Goal: Task Accomplishment & Management: Complete application form

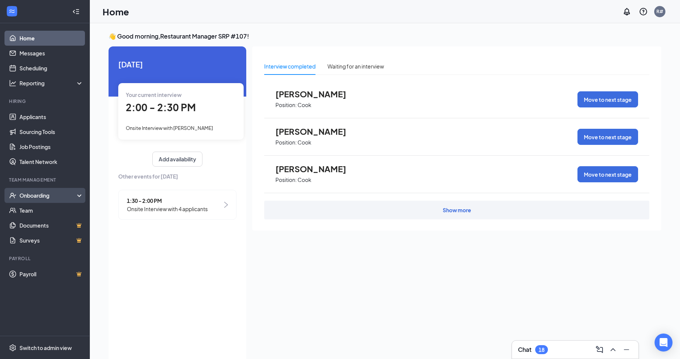
click at [37, 194] on div "Onboarding" at bounding box center [48, 195] width 58 height 7
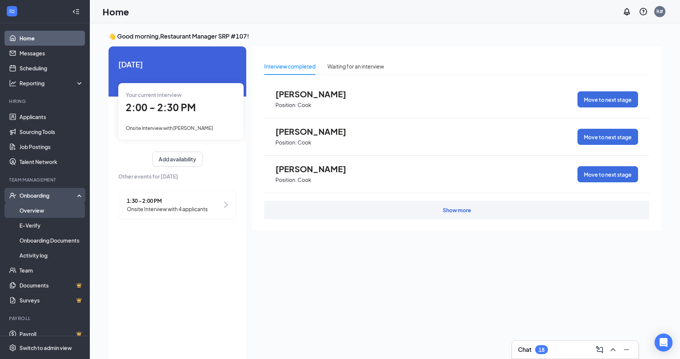
click at [34, 210] on link "Overview" at bounding box center [51, 210] width 64 height 15
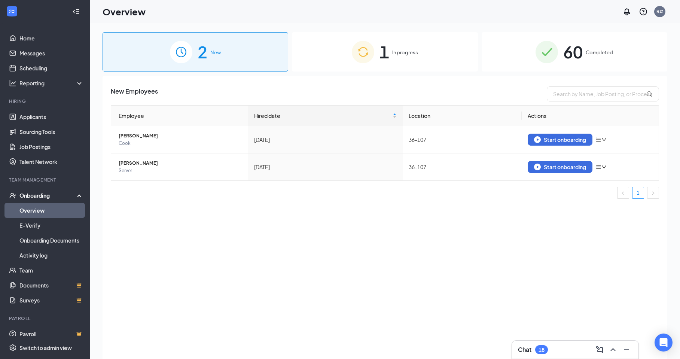
click at [391, 49] on div "1 In progress" at bounding box center [385, 51] width 186 height 39
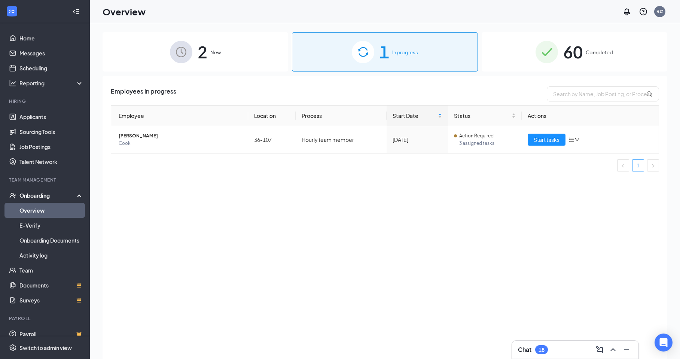
click at [208, 52] on div "2 New" at bounding box center [196, 51] width 186 height 39
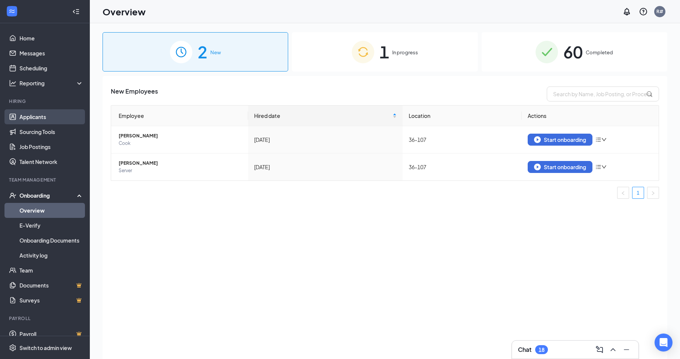
click at [35, 118] on link "Applicants" at bounding box center [51, 116] width 64 height 15
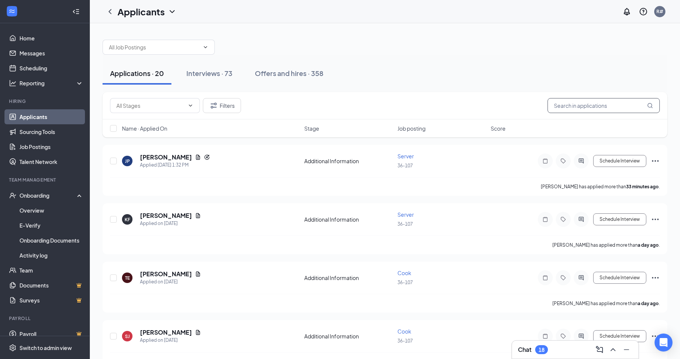
click at [574, 107] on input "text" at bounding box center [603, 105] width 112 height 15
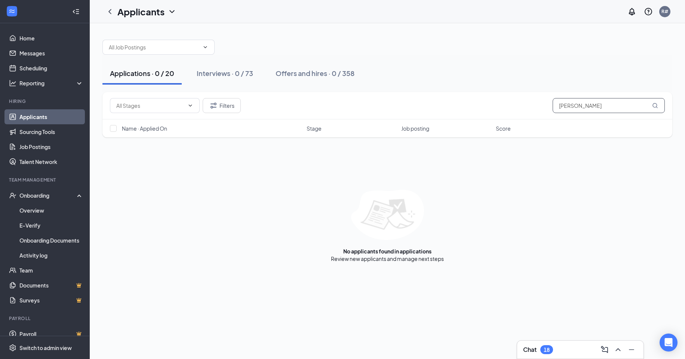
click at [561, 107] on input "luise" at bounding box center [609, 105] width 112 height 15
click at [591, 105] on input "louise" at bounding box center [609, 105] width 112 height 15
type input "louise"
click at [656, 104] on icon "MagnifyingGlass" at bounding box center [655, 106] width 6 height 6
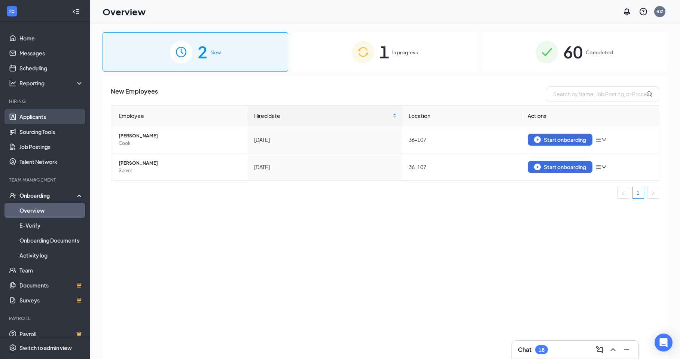
click at [43, 118] on link "Applicants" at bounding box center [51, 116] width 64 height 15
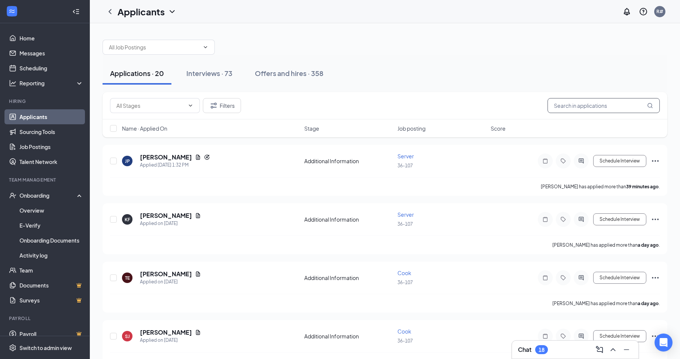
click at [573, 108] on input "text" at bounding box center [603, 105] width 112 height 15
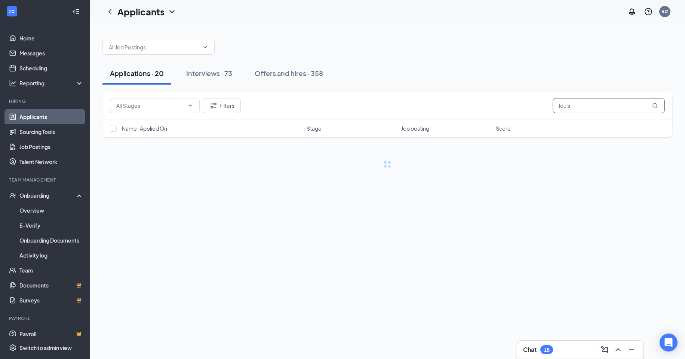
type input "louise"
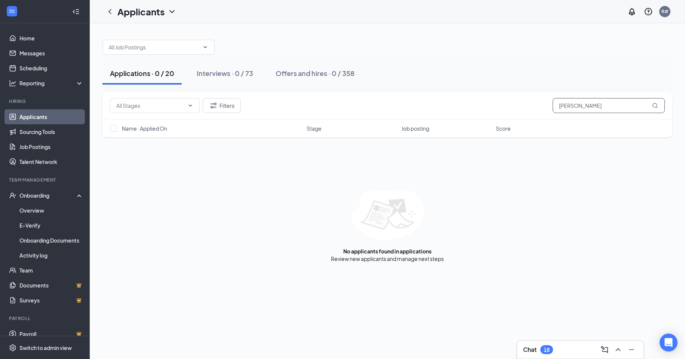
drag, startPoint x: 575, startPoint y: 103, endPoint x: 474, endPoint y: 103, distance: 101.8
click at [474, 103] on div "Filters louise" at bounding box center [387, 105] width 555 height 15
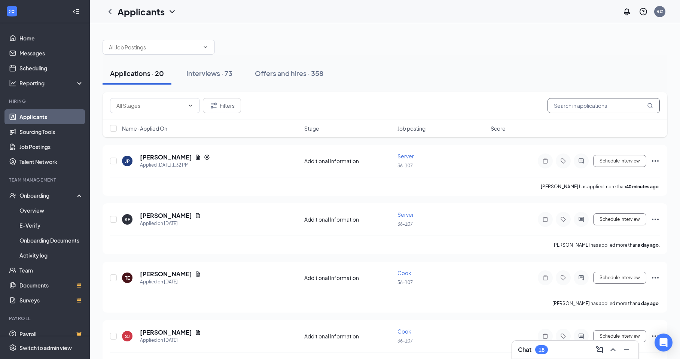
click at [571, 111] on input "text" at bounding box center [603, 105] width 112 height 15
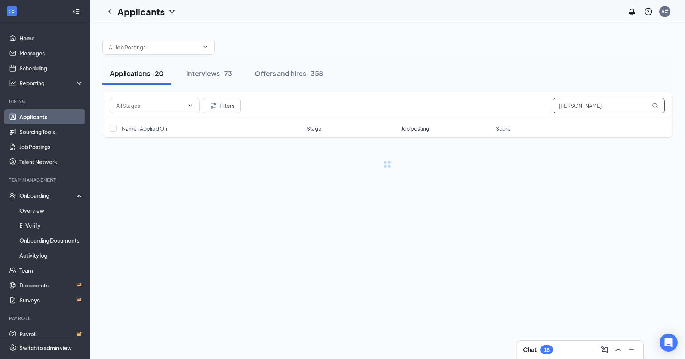
type input "[PERSON_NAME]"
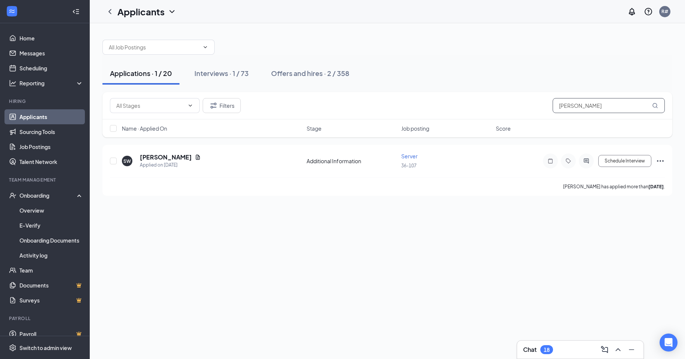
drag, startPoint x: 593, startPoint y: 106, endPoint x: 469, endPoint y: 92, distance: 124.9
click at [473, 94] on div "Filters samantha" at bounding box center [388, 105] width 570 height 27
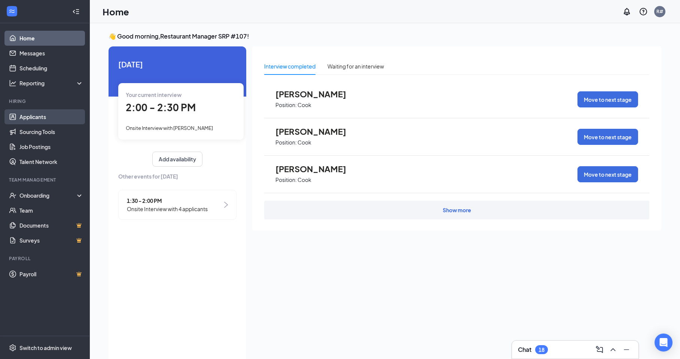
click at [43, 117] on link "Applicants" at bounding box center [51, 116] width 64 height 15
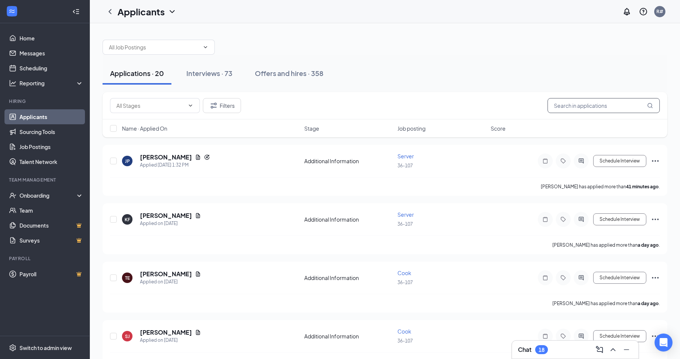
click at [568, 106] on input "text" at bounding box center [603, 105] width 112 height 15
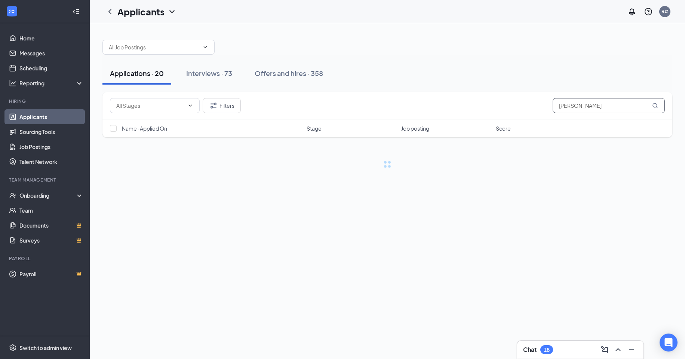
type input "[PERSON_NAME]"
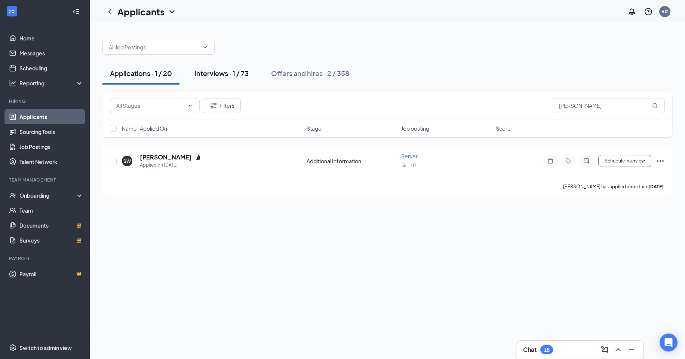
click at [208, 71] on div "Interviews · 1 / 73" at bounding box center [222, 72] width 54 height 9
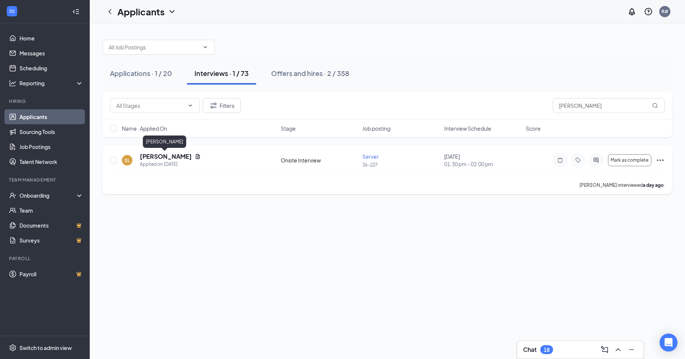
click at [156, 154] on h5 "[PERSON_NAME]" at bounding box center [166, 156] width 52 height 8
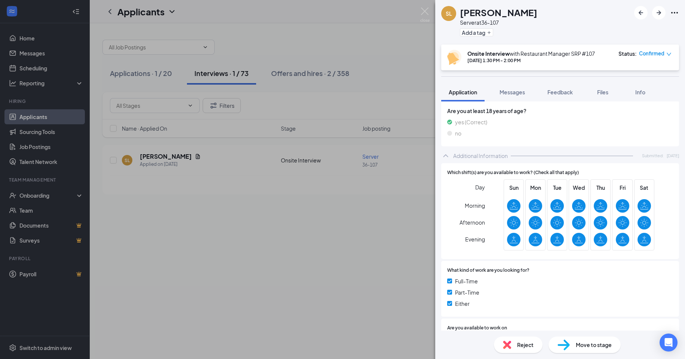
scroll to position [224, 0]
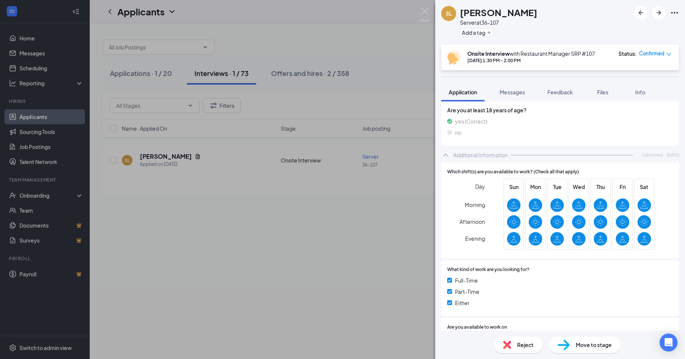
click at [565, 342] on img at bounding box center [564, 344] width 12 height 11
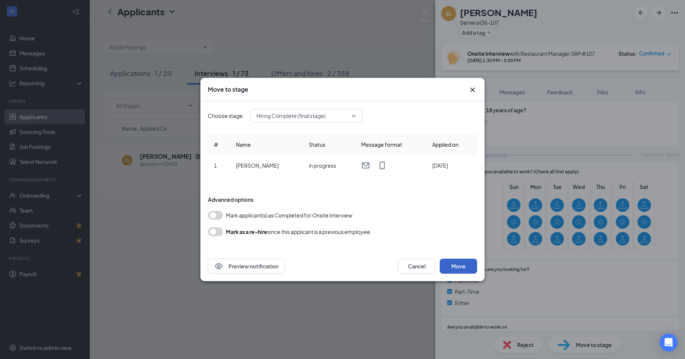
click at [459, 266] on button "Move" at bounding box center [458, 266] width 37 height 15
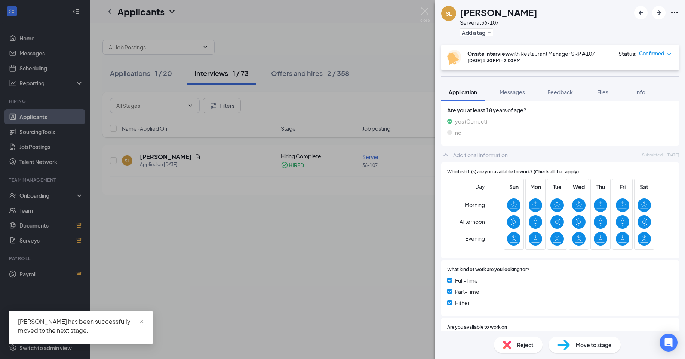
click at [163, 156] on div "SL [PERSON_NAME] Server at 36-107 Add a tag Onsite Interview with Restaurant Ma…" at bounding box center [342, 179] width 685 height 359
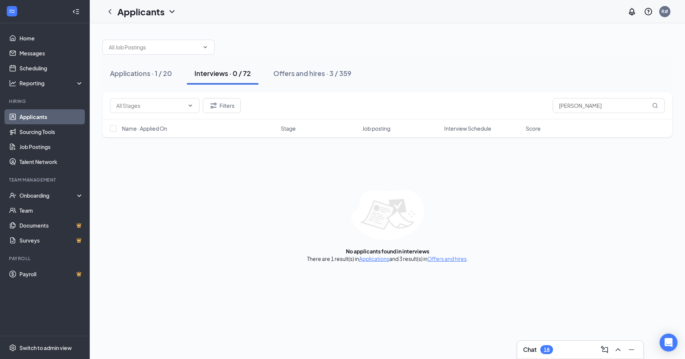
click at [226, 73] on div "Interviews · 0 / 72" at bounding box center [223, 72] width 56 height 9
click at [301, 74] on div "Offers and hires · 3 / 359" at bounding box center [312, 72] width 78 height 9
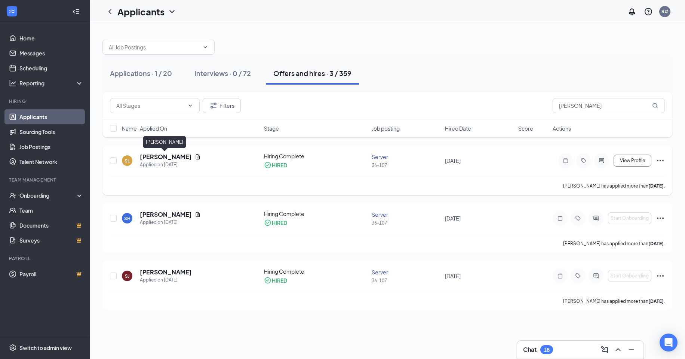
click at [156, 153] on h5 "[PERSON_NAME]" at bounding box center [166, 157] width 52 height 8
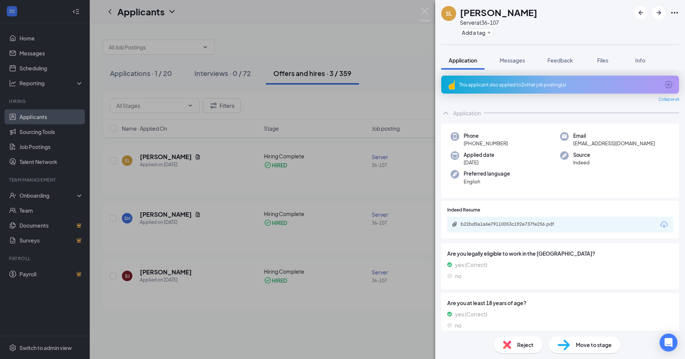
click at [567, 342] on img at bounding box center [564, 344] width 12 height 11
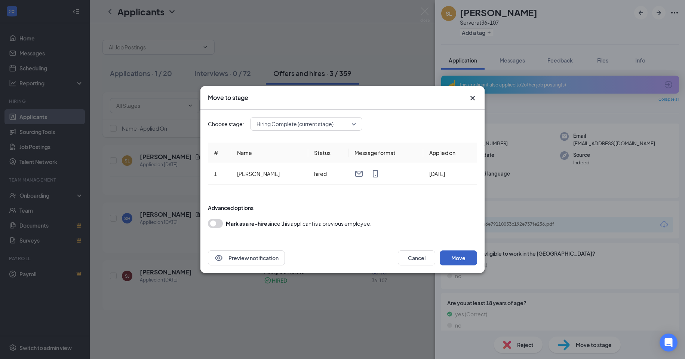
click at [458, 254] on button "Move" at bounding box center [458, 257] width 37 height 15
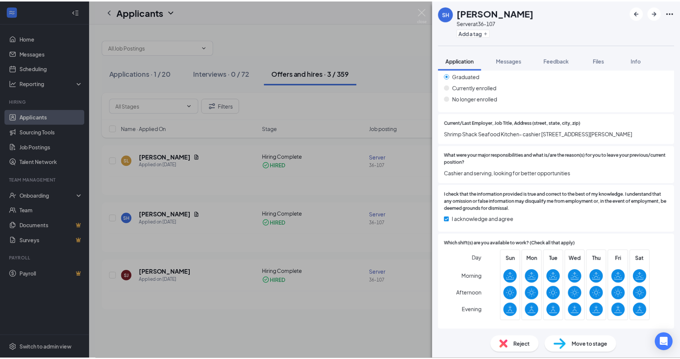
scroll to position [562, 0]
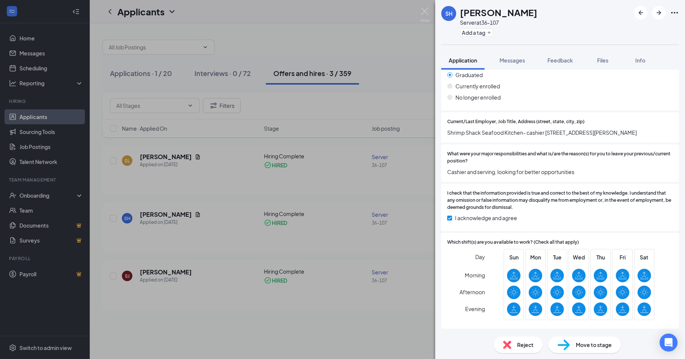
click at [162, 156] on div "SH [PERSON_NAME] Server at 36-107 Add a tag Application Messages Feedback Files…" at bounding box center [342, 179] width 685 height 359
click at [410, 67] on div "SH [PERSON_NAME] Server at 36-107 Add a tag Application Messages Feedback Files…" at bounding box center [342, 179] width 685 height 359
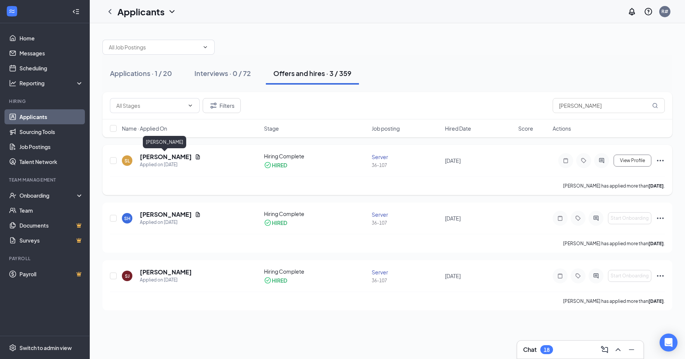
click at [159, 155] on h5 "[PERSON_NAME]" at bounding box center [166, 157] width 52 height 8
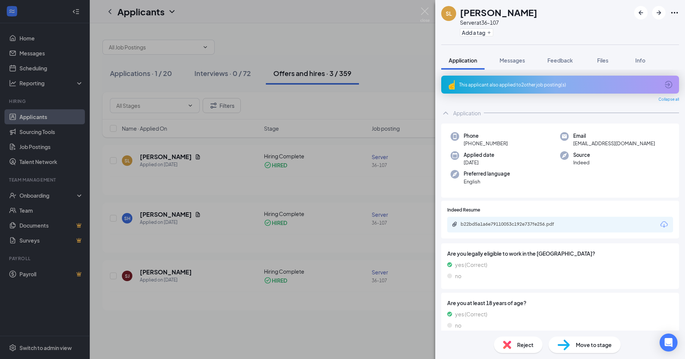
click at [560, 345] on img at bounding box center [564, 344] width 12 height 11
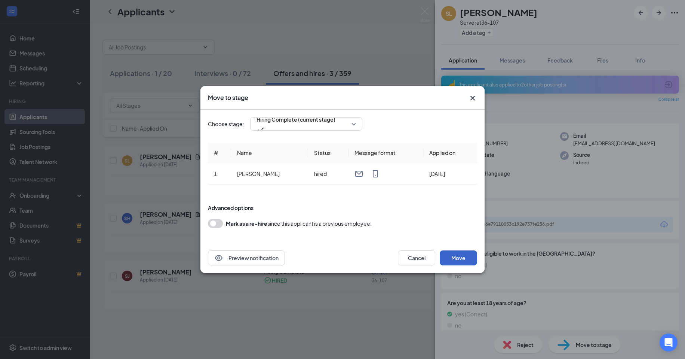
click at [450, 256] on button "Move" at bounding box center [458, 257] width 37 height 15
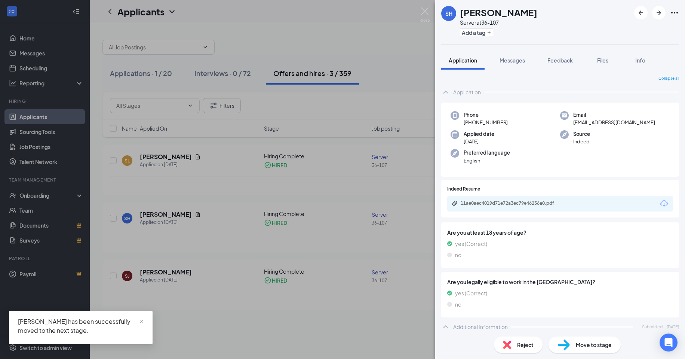
click at [111, 159] on div "SH [PERSON_NAME] Server at 36-107 Add a tag Application Messages Feedback Files…" at bounding box center [342, 179] width 685 height 359
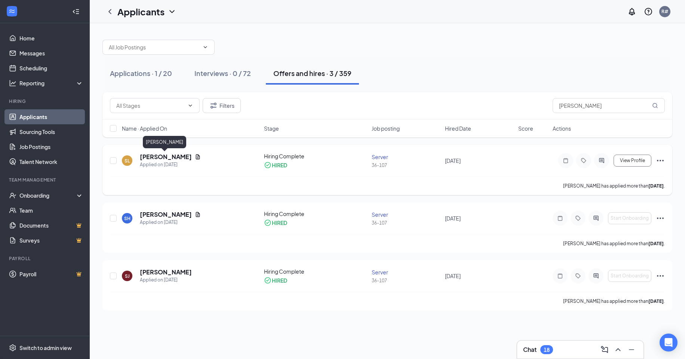
click at [156, 156] on h5 "[PERSON_NAME]" at bounding box center [166, 157] width 52 height 8
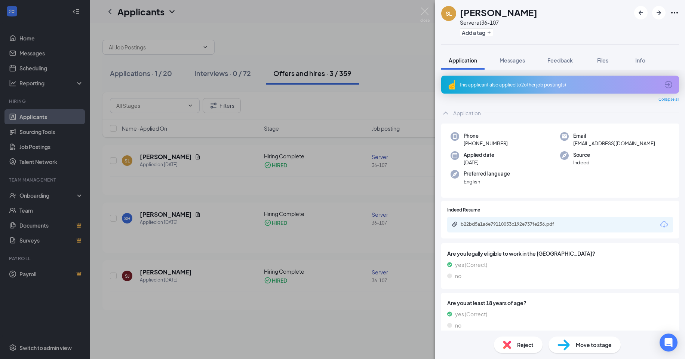
click at [284, 155] on div "SL [PERSON_NAME] Server at 36-107 Add a tag Application Messages Feedback Files…" at bounding box center [342, 179] width 685 height 359
click at [277, 164] on div "HIRED" at bounding box center [279, 164] width 15 height 7
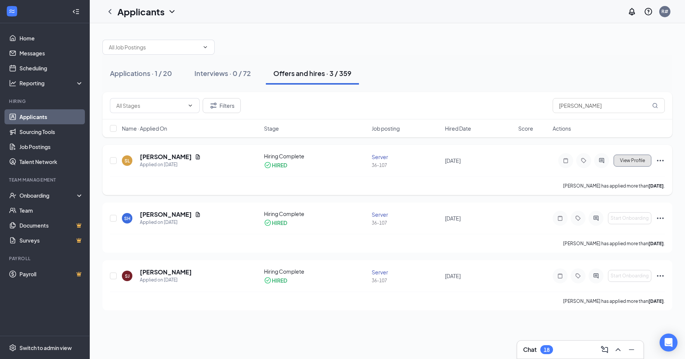
click at [636, 161] on span "View Profile" at bounding box center [632, 160] width 25 height 5
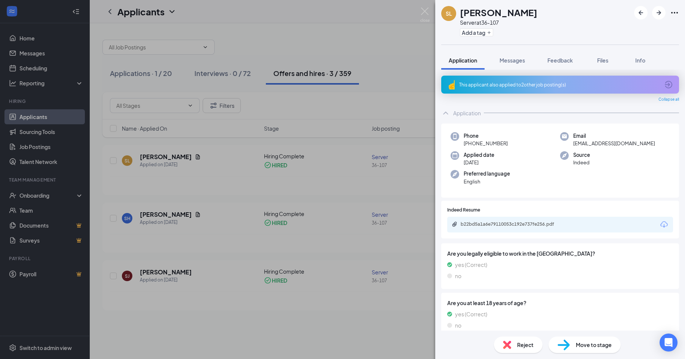
click at [565, 345] on img at bounding box center [564, 344] width 12 height 11
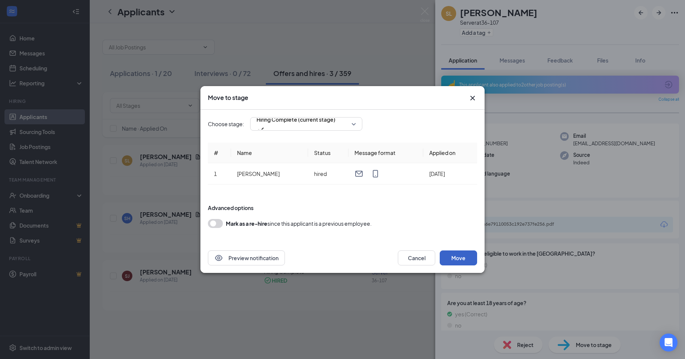
click at [455, 256] on button "Move" at bounding box center [458, 257] width 37 height 15
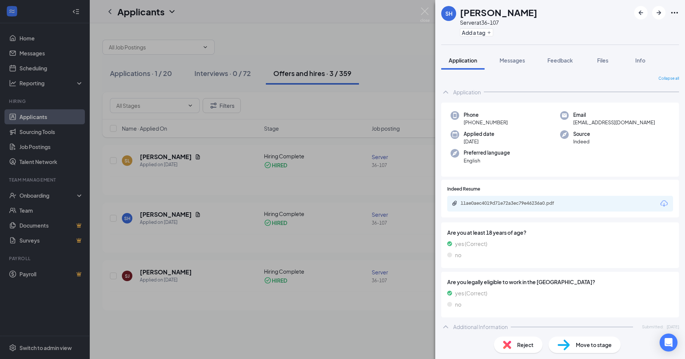
click at [113, 161] on div "SH [PERSON_NAME] Server at 36-107 Add a tag Application Messages Feedback Files…" at bounding box center [342, 179] width 685 height 359
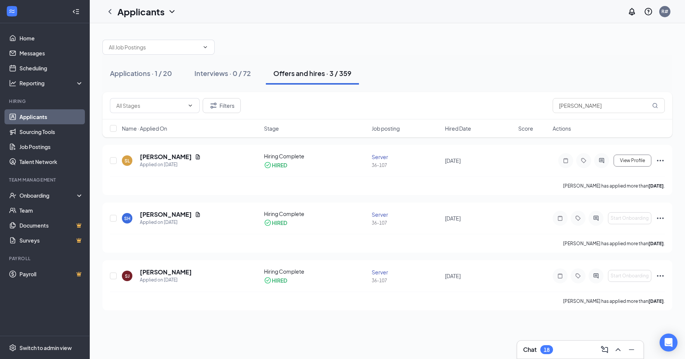
click at [313, 73] on div "Offers and hires · 3 / 359" at bounding box center [312, 72] width 78 height 9
click at [159, 155] on h5 "[PERSON_NAME]" at bounding box center [166, 157] width 52 height 8
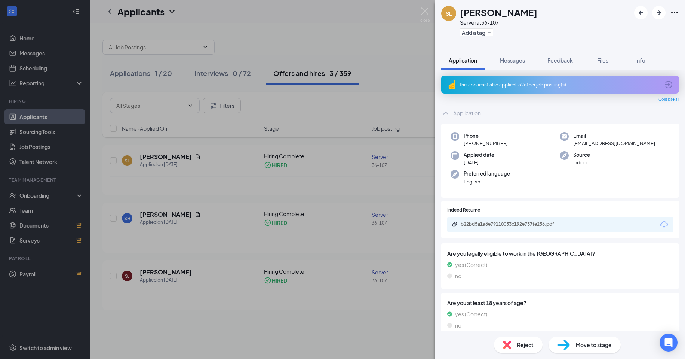
click at [580, 346] on span "Move to stage" at bounding box center [594, 344] width 36 height 8
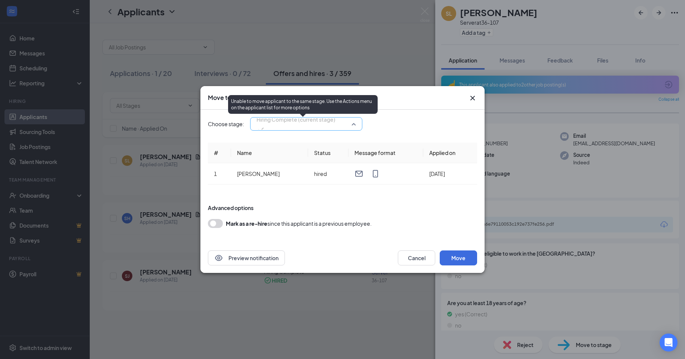
click at [325, 125] on span "Hiring Complete (current stage)" at bounding box center [296, 119] width 79 height 11
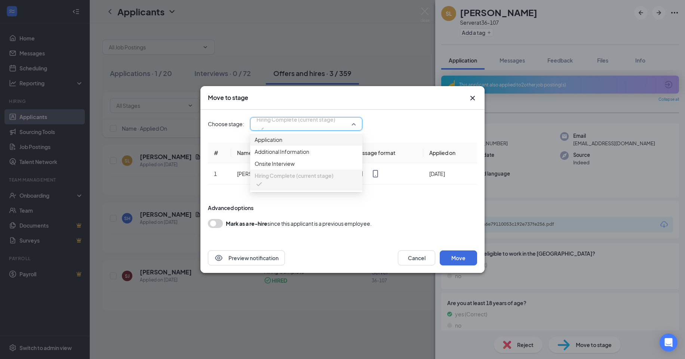
click at [278, 144] on span "Application" at bounding box center [269, 139] width 28 height 8
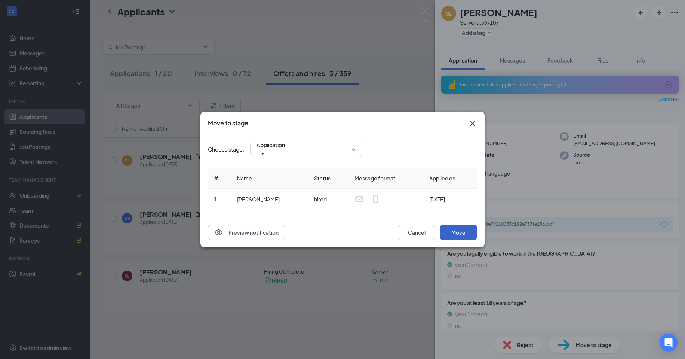
click at [452, 229] on button "Move" at bounding box center [458, 232] width 37 height 15
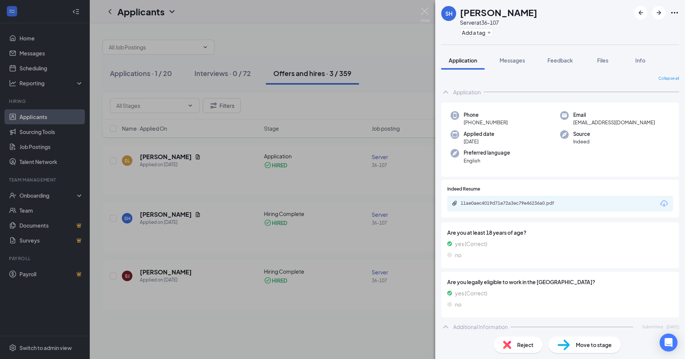
click at [155, 155] on div "SH [PERSON_NAME] Server at 36-107 Add a tag Application Messages Feedback Files…" at bounding box center [342, 179] width 685 height 359
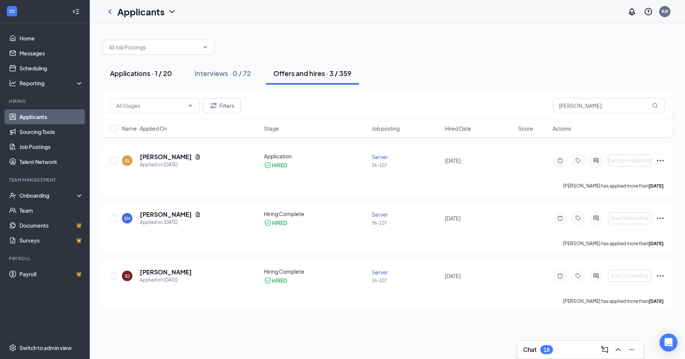
click at [139, 73] on div "Applications · 1 / 20" at bounding box center [141, 72] width 62 height 9
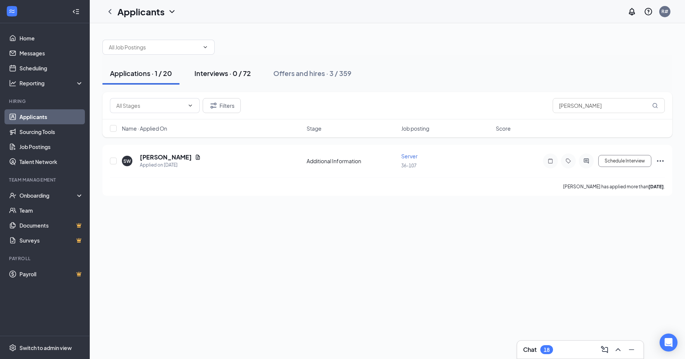
click at [234, 73] on div "Interviews · 0 / 72" at bounding box center [223, 72] width 56 height 9
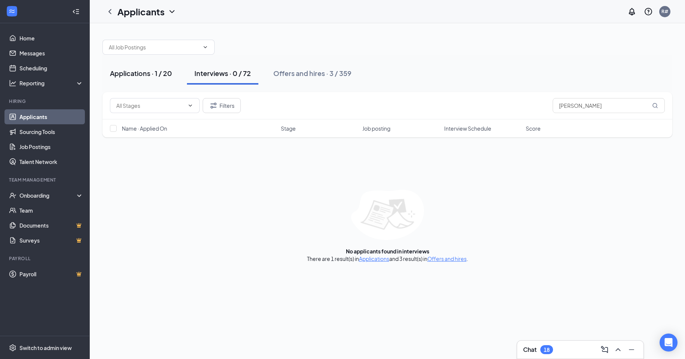
click at [139, 72] on div "Applications · 1 / 20" at bounding box center [141, 72] width 62 height 9
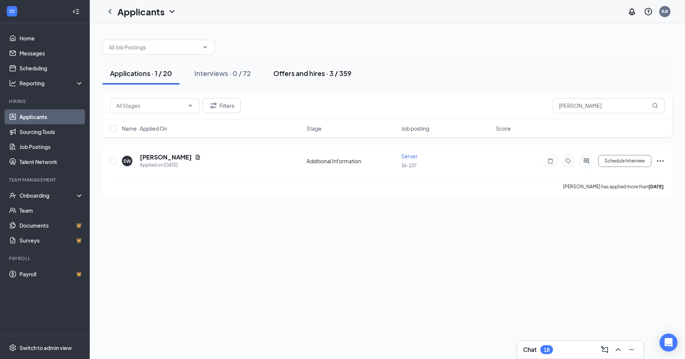
click at [296, 71] on div "Offers and hires · 3 / 359" at bounding box center [312, 72] width 78 height 9
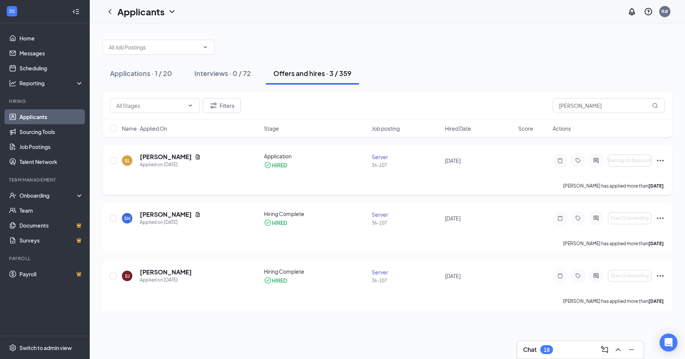
click at [661, 158] on icon "Ellipses" at bounding box center [660, 160] width 9 height 9
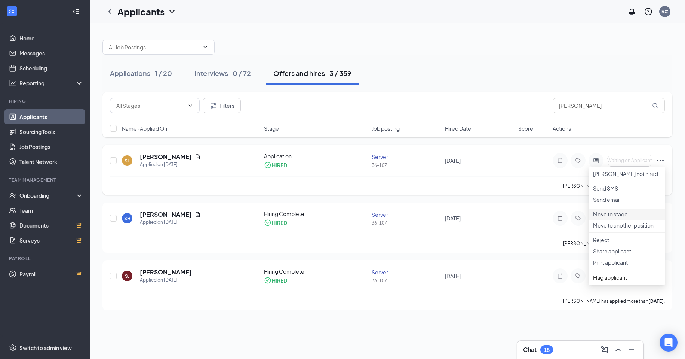
click at [617, 218] on p "Move to stage" at bounding box center [626, 213] width 67 height 7
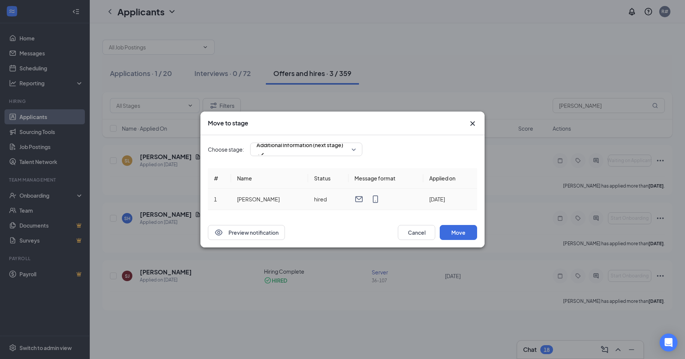
click at [311, 198] on td "hired" at bounding box center [328, 199] width 40 height 21
click at [449, 231] on button "Move" at bounding box center [458, 232] width 37 height 15
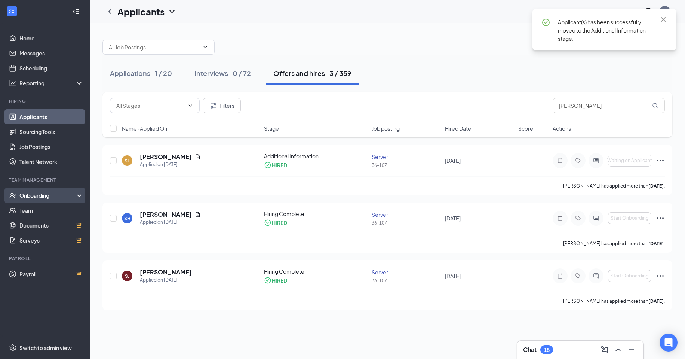
click at [30, 195] on div "Onboarding" at bounding box center [48, 195] width 58 height 7
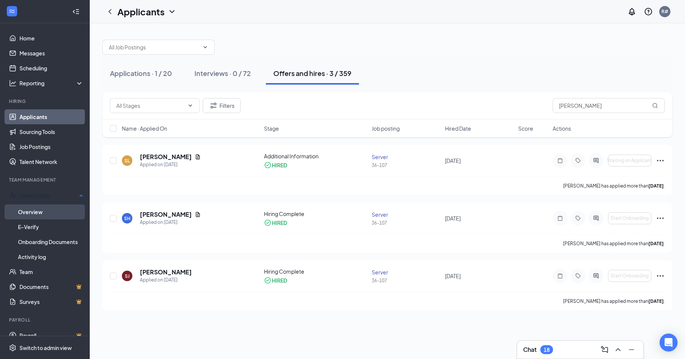
click at [28, 208] on link "Overview" at bounding box center [50, 211] width 65 height 15
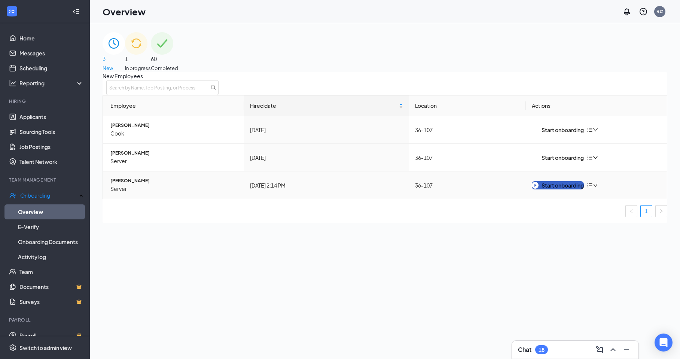
click at [551, 189] on div "Start onboarding" at bounding box center [558, 185] width 52 height 8
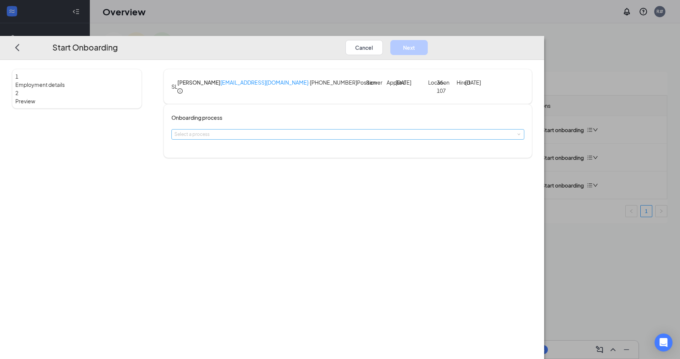
click at [307, 138] on div "Select a process" at bounding box center [345, 134] width 343 height 7
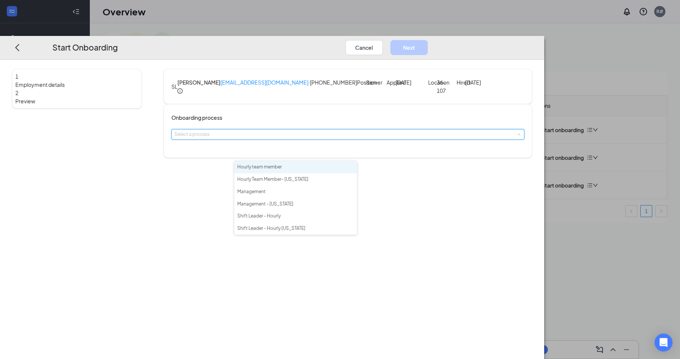
click at [273, 167] on span "Hourly team member" at bounding box center [259, 167] width 45 height 6
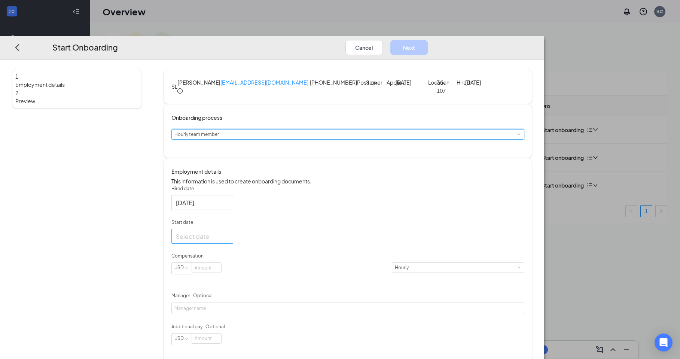
click at [227, 241] on input "Start date" at bounding box center [201, 236] width 51 height 9
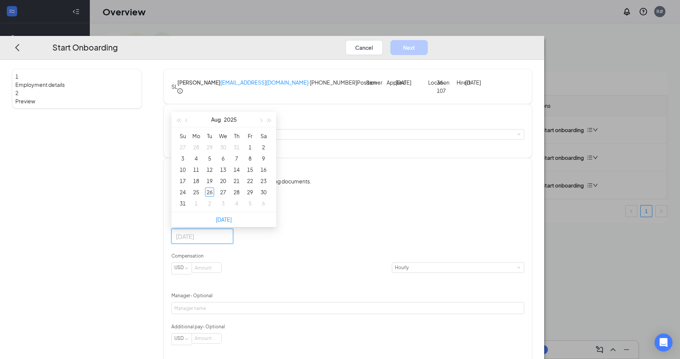
type input "[DATE]"
click at [241, 196] on div "28" at bounding box center [236, 191] width 9 height 9
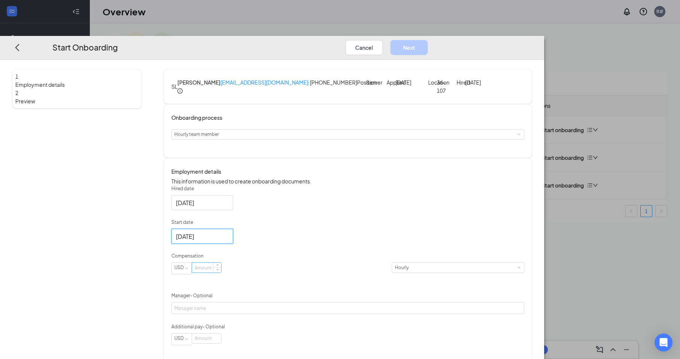
click at [221, 272] on input at bounding box center [206, 268] width 29 height 10
type input "9.98"
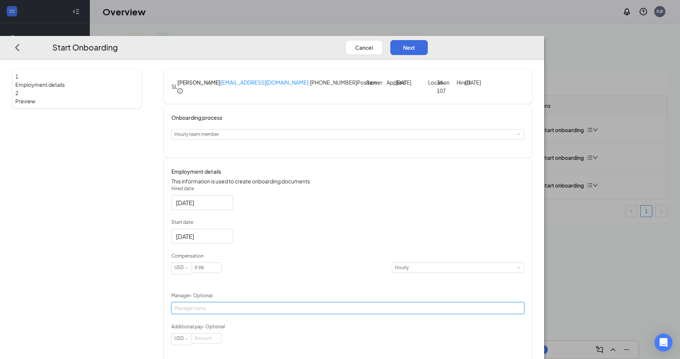
click at [251, 314] on input "Manager - Optional" at bounding box center [347, 308] width 352 height 12
type input "[PERSON_NAME]"
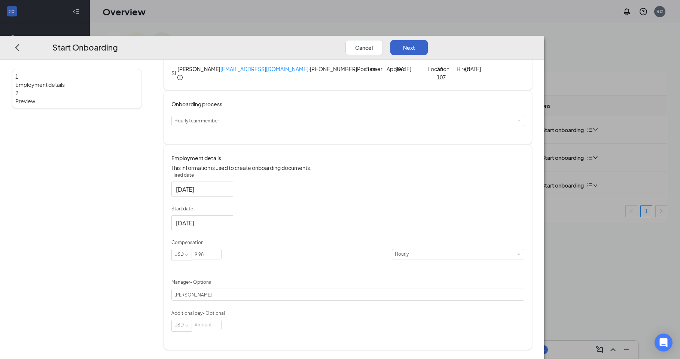
click at [428, 40] on button "Next" at bounding box center [408, 47] width 37 height 15
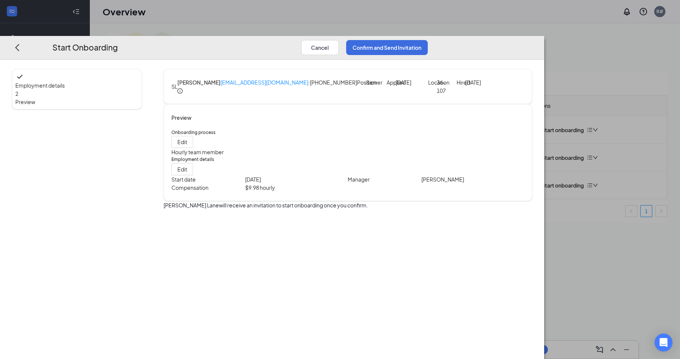
scroll to position [0, 0]
click at [428, 40] on button "Confirm and Send Invitation" at bounding box center [387, 47] width 82 height 15
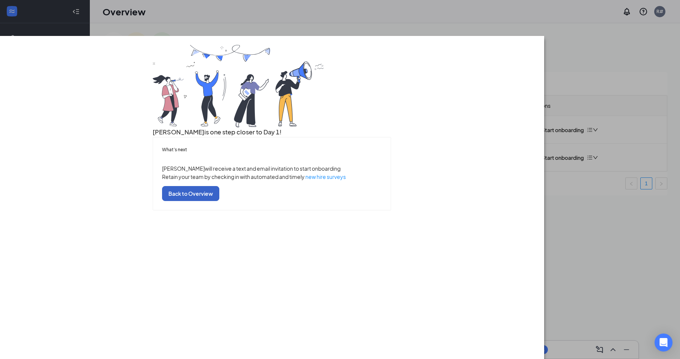
click at [219, 201] on button "Back to Overview" at bounding box center [190, 193] width 57 height 15
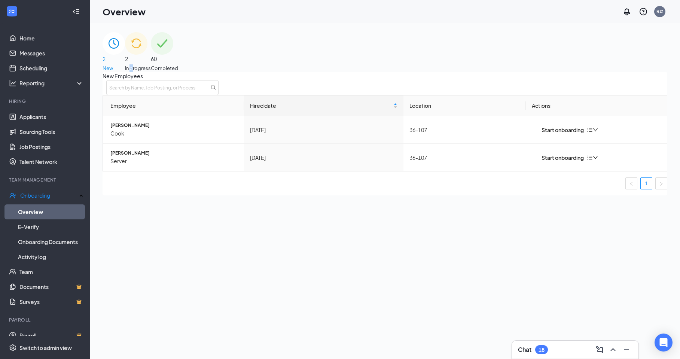
drag, startPoint x: 398, startPoint y: 55, endPoint x: 393, endPoint y: 66, distance: 12.0
click at [151, 64] on span "In progress" at bounding box center [138, 67] width 26 height 7
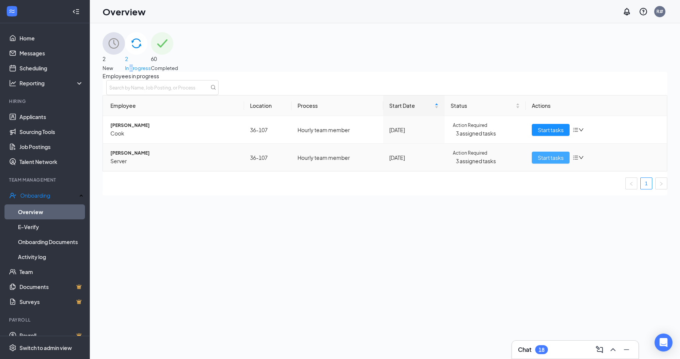
click at [549, 162] on span "Start tasks" at bounding box center [551, 157] width 26 height 8
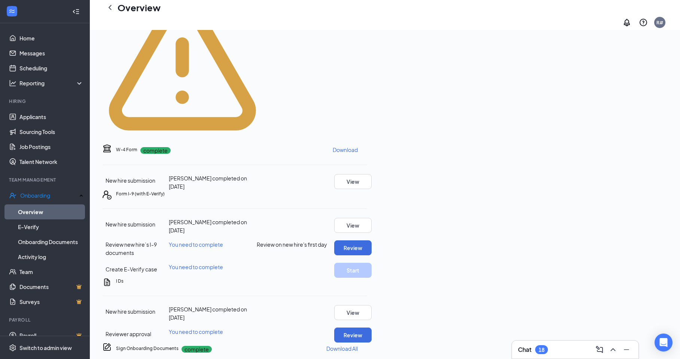
scroll to position [262, 0]
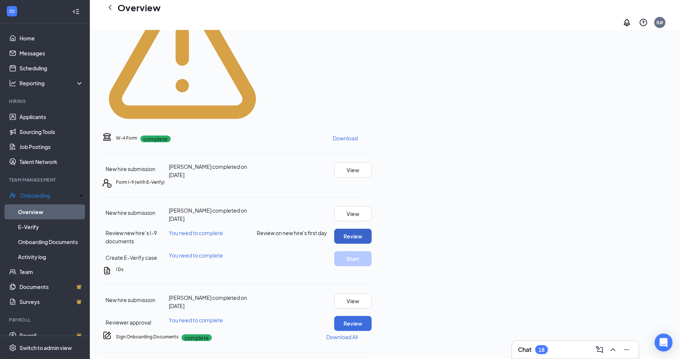
click at [371, 229] on button "Review" at bounding box center [352, 236] width 37 height 15
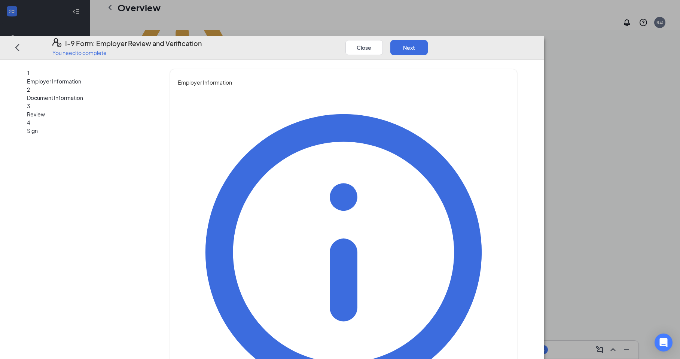
drag, startPoint x: 254, startPoint y: 118, endPoint x: 255, endPoint y: 126, distance: 7.9
type input "Dzenita"
type input "[PERSON_NAME]"
type input "[EMAIL_ADDRESS][DOMAIN_NAME]"
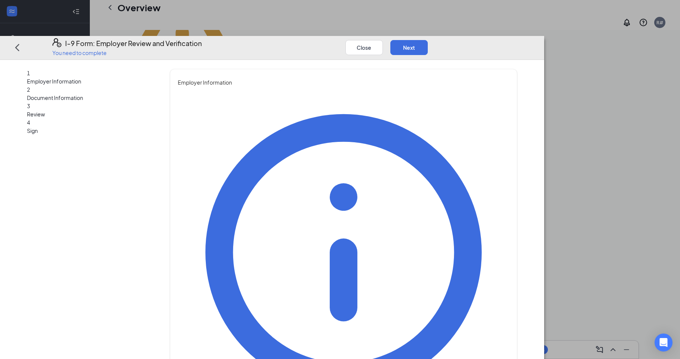
type input "9042720690"
type input "general manager"
click at [428, 40] on button "Next" at bounding box center [408, 47] width 37 height 15
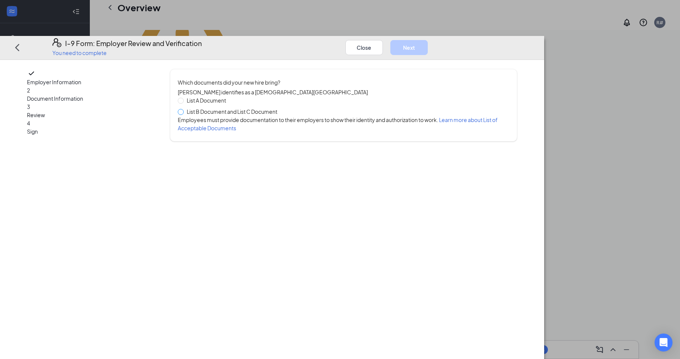
click at [184, 109] on span at bounding box center [181, 112] width 6 height 6
click at [183, 109] on input "List B Document and List C Document" at bounding box center [180, 111] width 5 height 5
radio input "true"
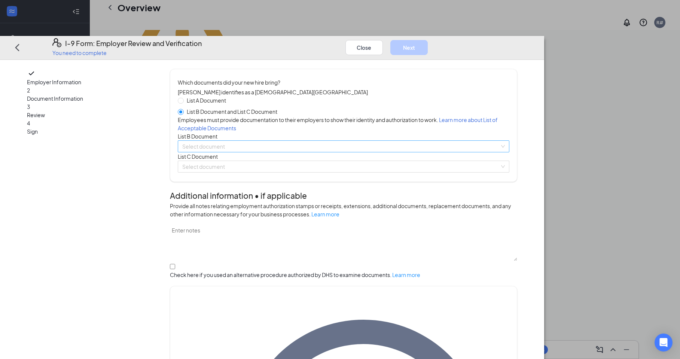
click at [274, 152] on input "search" at bounding box center [340, 146] width 317 height 11
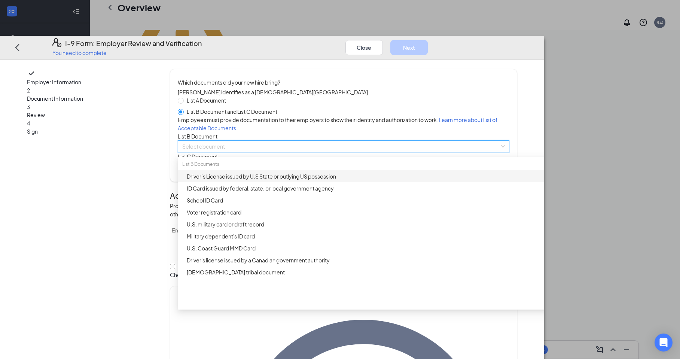
click at [288, 180] on div "Driver’s License issued by U.S State or outlying US possession" at bounding box center [365, 176] width 357 height 8
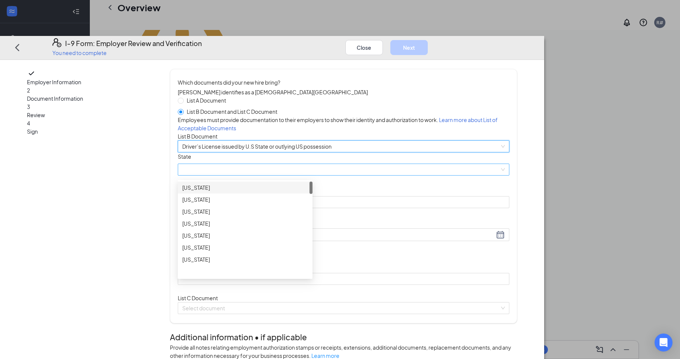
click at [284, 175] on span at bounding box center [343, 169] width 322 height 11
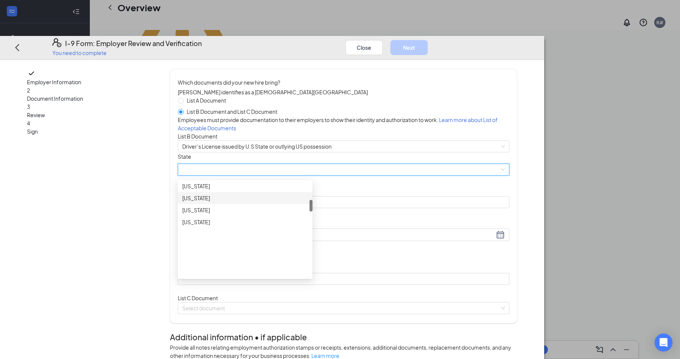
scroll to position [150, 0]
click at [244, 204] on div "[US_STATE]" at bounding box center [245, 199] width 126 height 8
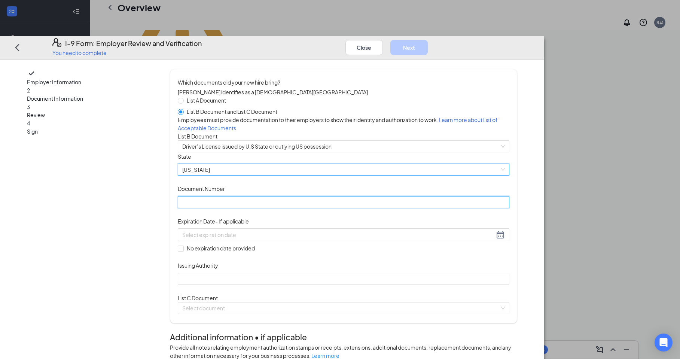
click at [256, 208] on input "Document Number" at bounding box center [343, 202] width 331 height 12
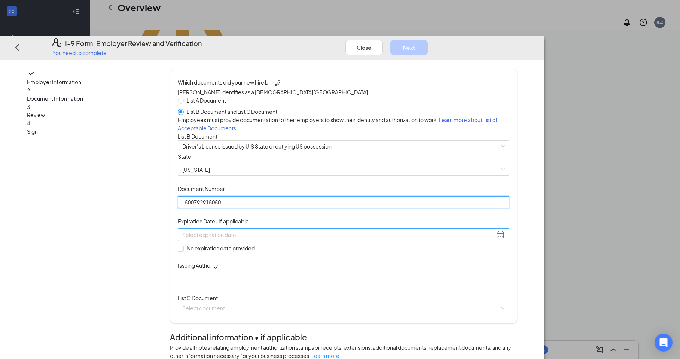
type input "L500792915050"
click at [357, 239] on div at bounding box center [343, 234] width 322 height 9
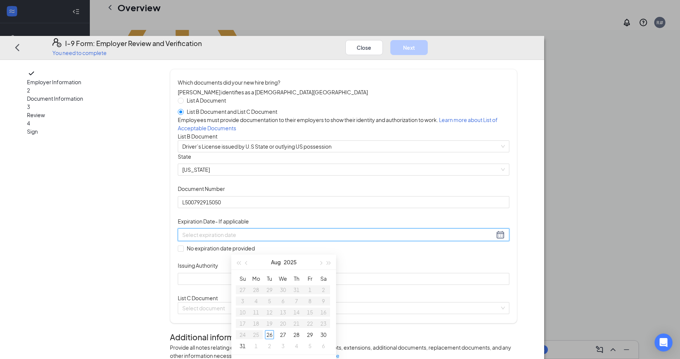
scroll to position [299, 0]
type input "[DATE]"
click at [328, 249] on span "button" at bounding box center [329, 250] width 4 height 4
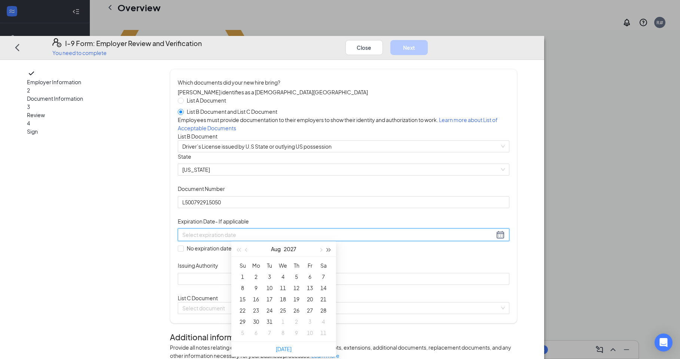
click at [328, 249] on span "button" at bounding box center [329, 250] width 4 height 4
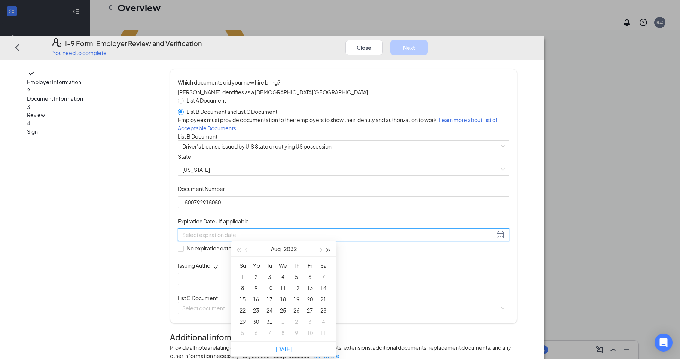
click at [328, 249] on span "button" at bounding box center [329, 250] width 4 height 4
type input "[DATE]"
click at [308, 275] on div "5" at bounding box center [309, 276] width 9 height 9
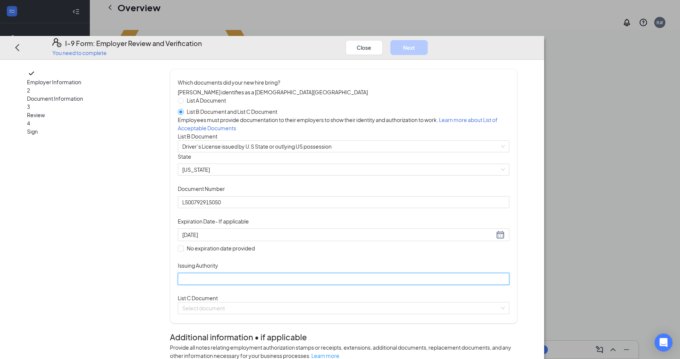
click at [273, 285] on input "Issuing Authority" at bounding box center [343, 279] width 331 height 12
type input "[US_STATE]"
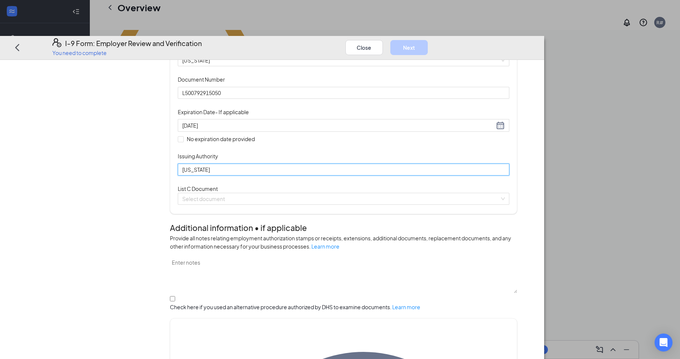
scroll to position [150, 0]
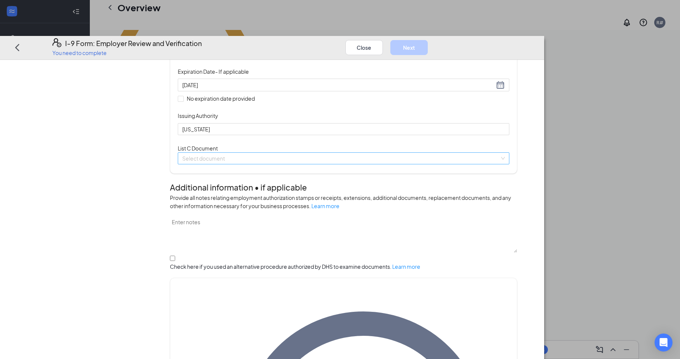
click at [248, 164] on input "search" at bounding box center [340, 158] width 317 height 11
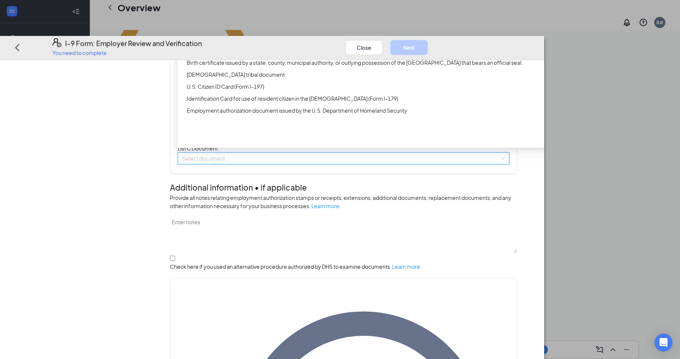
click at [260, 19] on div "Unrestricted Social Security Card" at bounding box center [365, 14] width 357 height 8
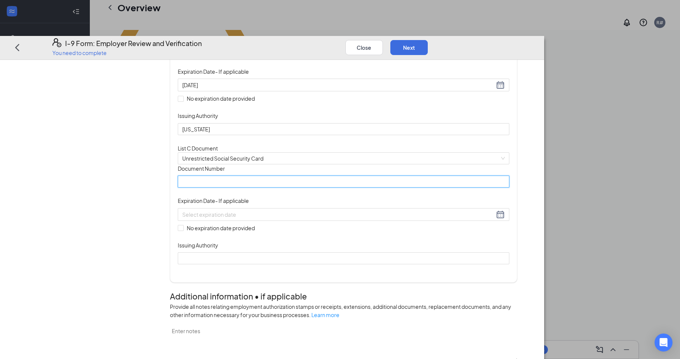
click at [284, 187] on input "Document Number" at bounding box center [343, 181] width 331 height 12
type input "592081161"
click at [183, 230] on input "No expiration date provided" at bounding box center [180, 227] width 5 height 5
checkbox input "true"
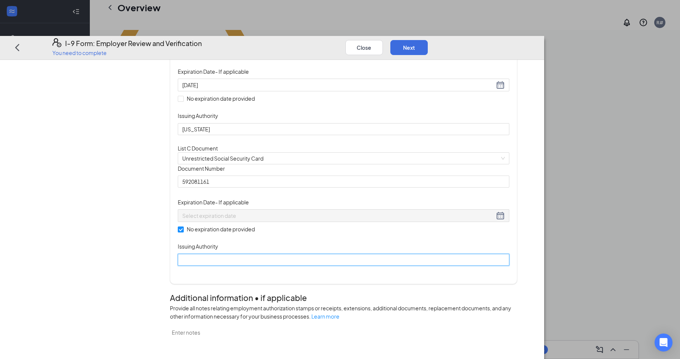
click at [247, 265] on input "Issuing Authority" at bounding box center [343, 259] width 331 height 12
type input "ssa"
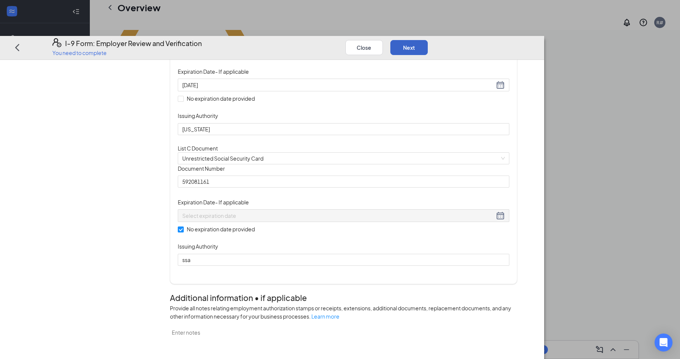
click at [428, 40] on button "Next" at bounding box center [408, 47] width 37 height 15
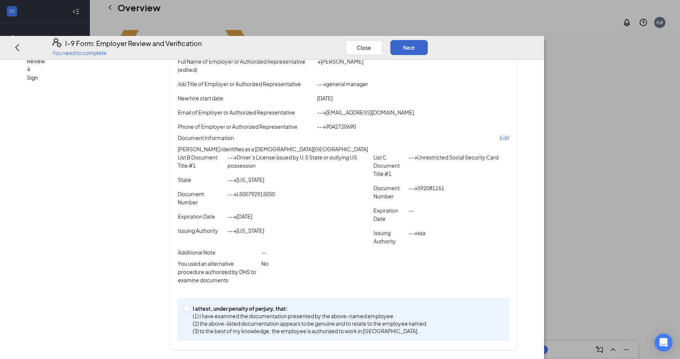
scroll to position [75, 0]
click at [189, 309] on input "I attest, under penalty of [PERSON_NAME], that: (1) I have examined the documen…" at bounding box center [186, 308] width 5 height 5
checkbox input "true"
click at [428, 40] on button "Next" at bounding box center [408, 47] width 37 height 15
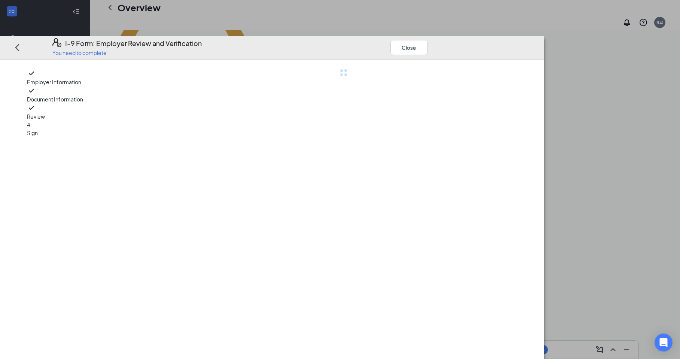
scroll to position [0, 0]
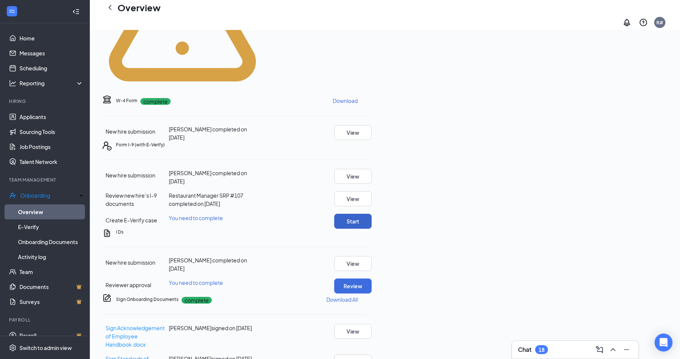
click at [371, 214] on button "Start" at bounding box center [352, 221] width 37 height 15
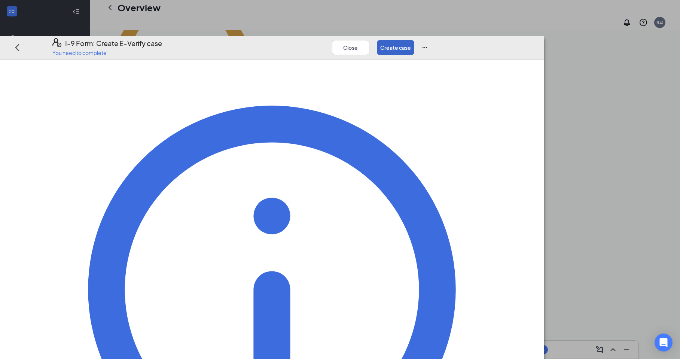
click at [414, 40] on button "Create case" at bounding box center [395, 47] width 37 height 15
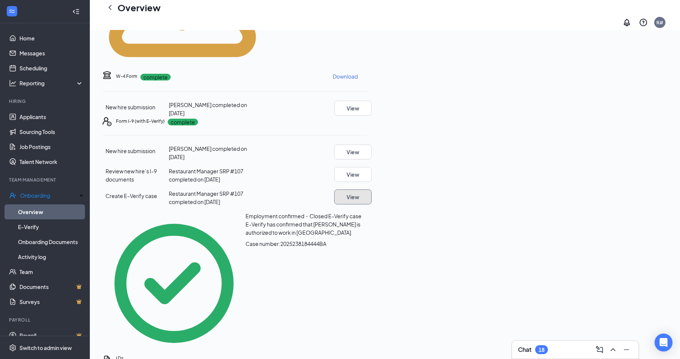
scroll to position [337, 0]
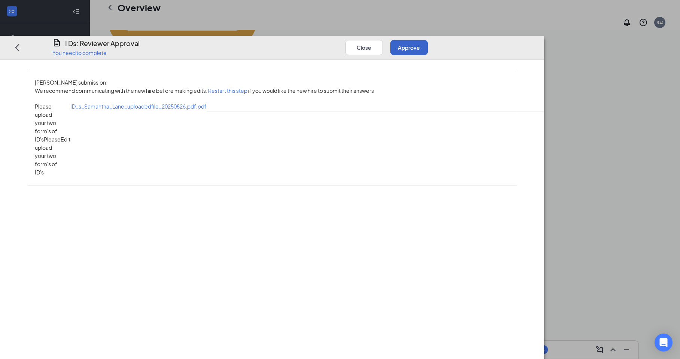
click at [428, 40] on button "Approve" at bounding box center [408, 47] width 37 height 15
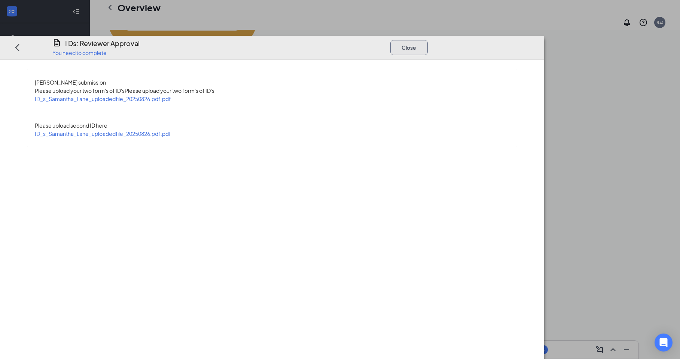
click at [428, 40] on button "Close" at bounding box center [408, 47] width 37 height 15
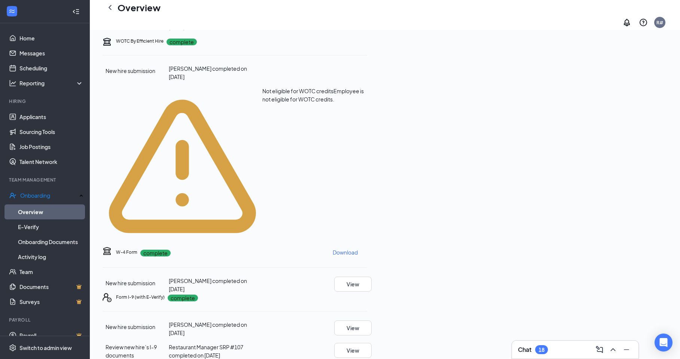
scroll to position [143, 0]
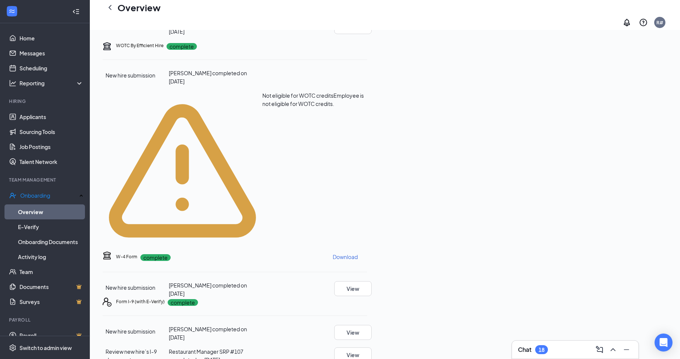
click at [367, 184] on div "Not eligible for WOTC credits Employee is not eligible for WOTC credits." at bounding box center [235, 171] width 264 height 160
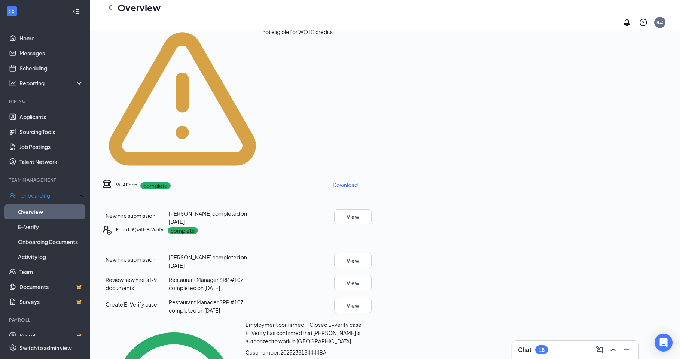
scroll to position [224, 0]
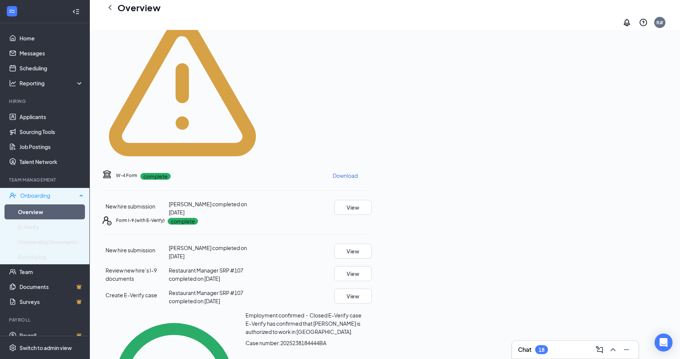
click at [37, 193] on div "Onboarding" at bounding box center [48, 195] width 57 height 7
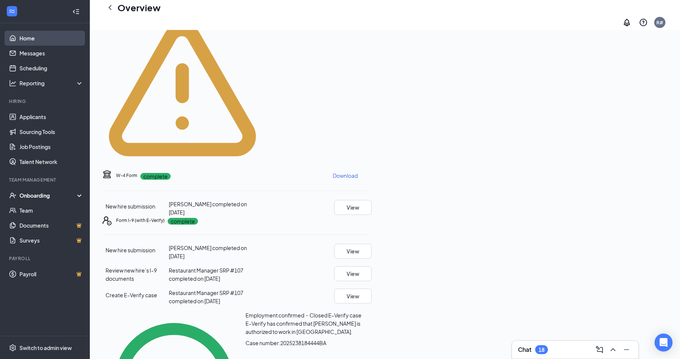
click at [31, 37] on link "Home" at bounding box center [51, 38] width 64 height 15
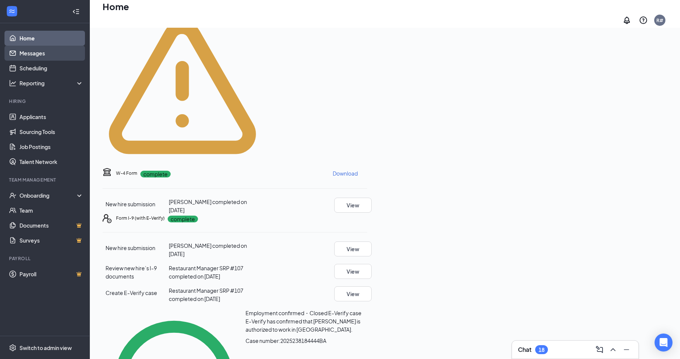
scroll to position [16, 0]
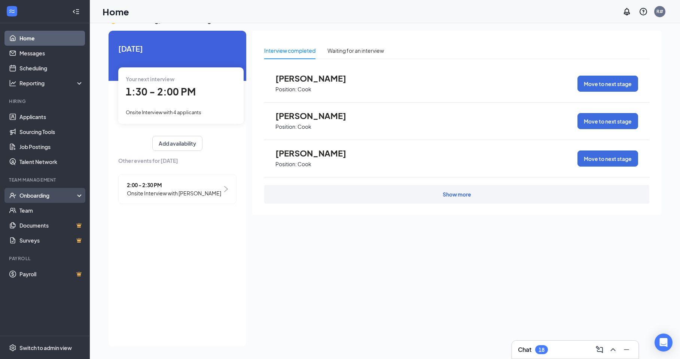
click at [37, 194] on div "Onboarding" at bounding box center [48, 195] width 58 height 7
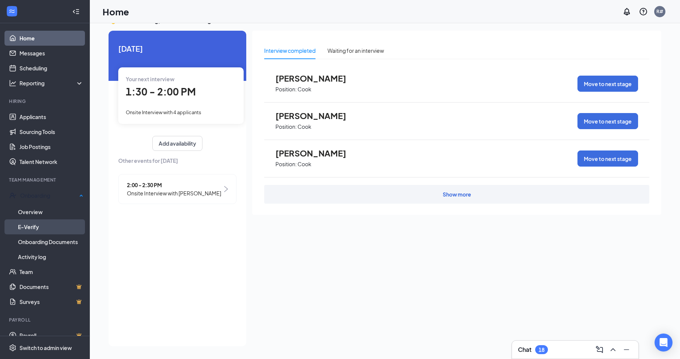
click at [34, 222] on link "E-Verify" at bounding box center [50, 226] width 65 height 15
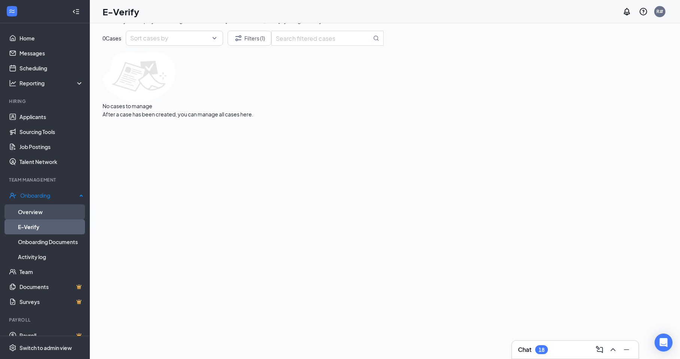
click at [39, 207] on link "Overview" at bounding box center [50, 211] width 65 height 15
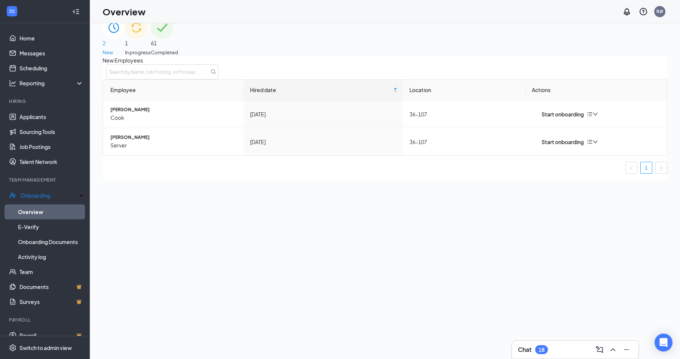
click at [178, 39] on span "61" at bounding box center [164, 43] width 27 height 8
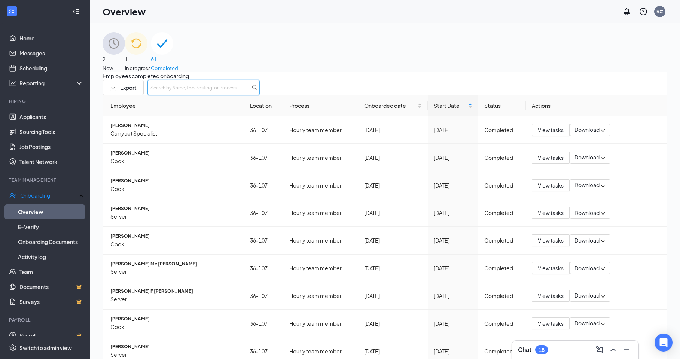
click at [260, 92] on input "text" at bounding box center [203, 87] width 112 height 15
type input "[PERSON_NAME]"
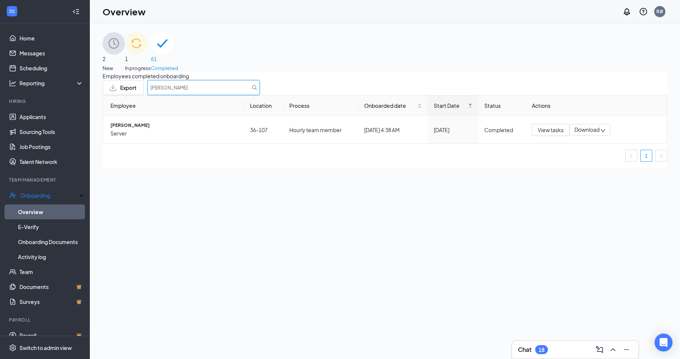
drag, startPoint x: 572, startPoint y: 93, endPoint x: 300, endPoint y: 61, distance: 274.2
click at [300, 61] on div "2 New 1 In progress 61 Completed Employees completed onboarding Export [PERSON_…" at bounding box center [385, 99] width 565 height 135
